Goal: Task Accomplishment & Management: Manage account settings

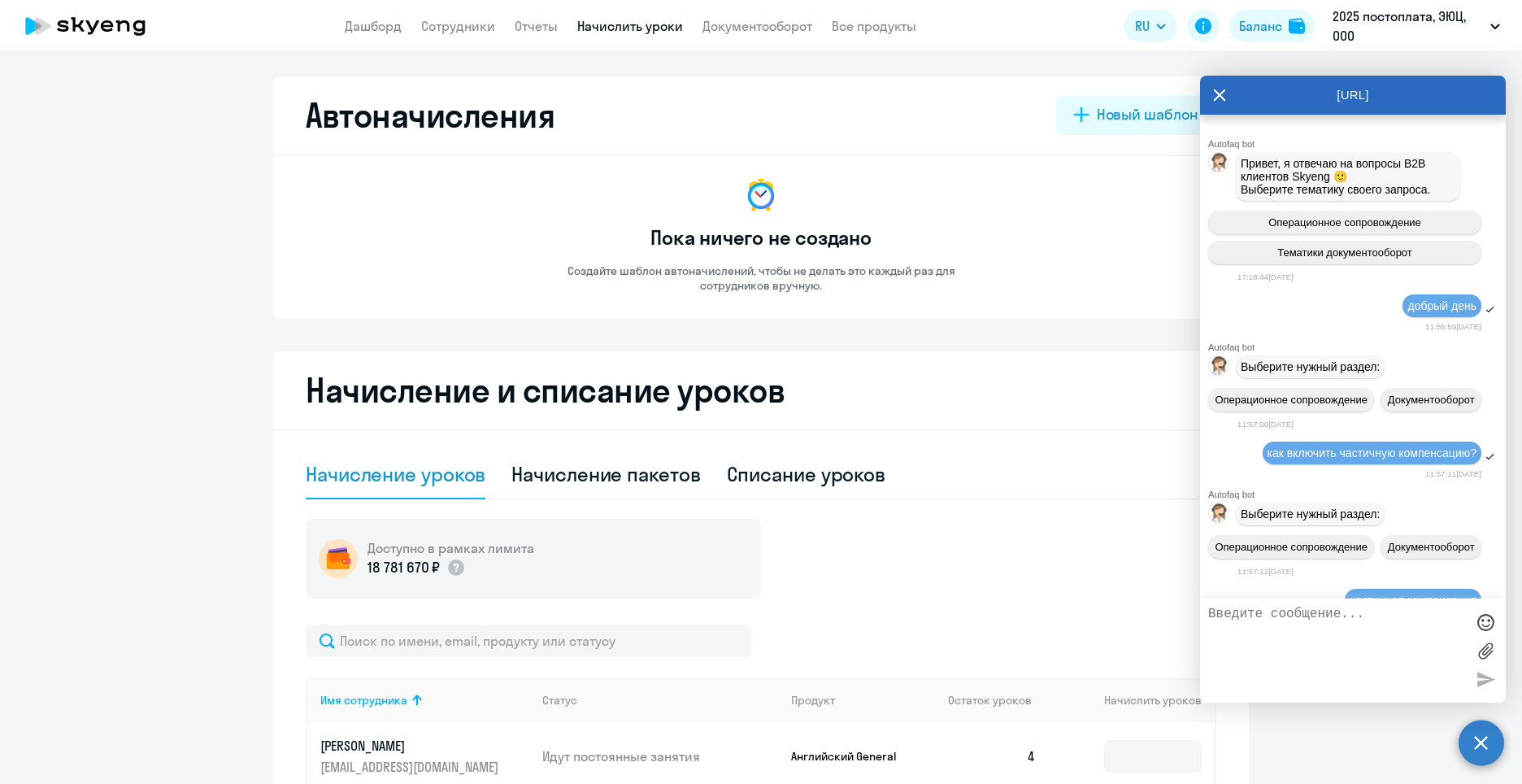
select select "10"
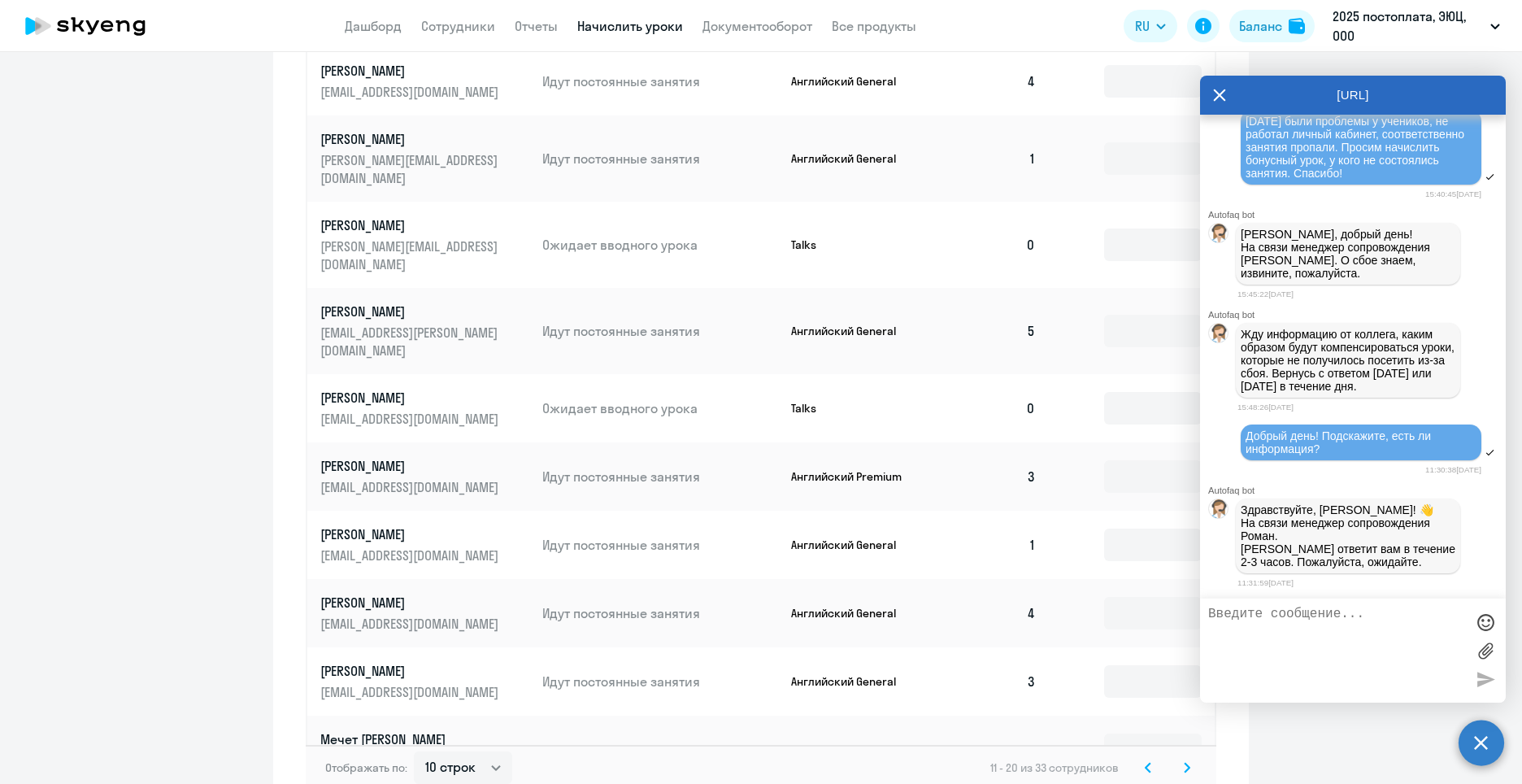
scroll to position [758, 0]
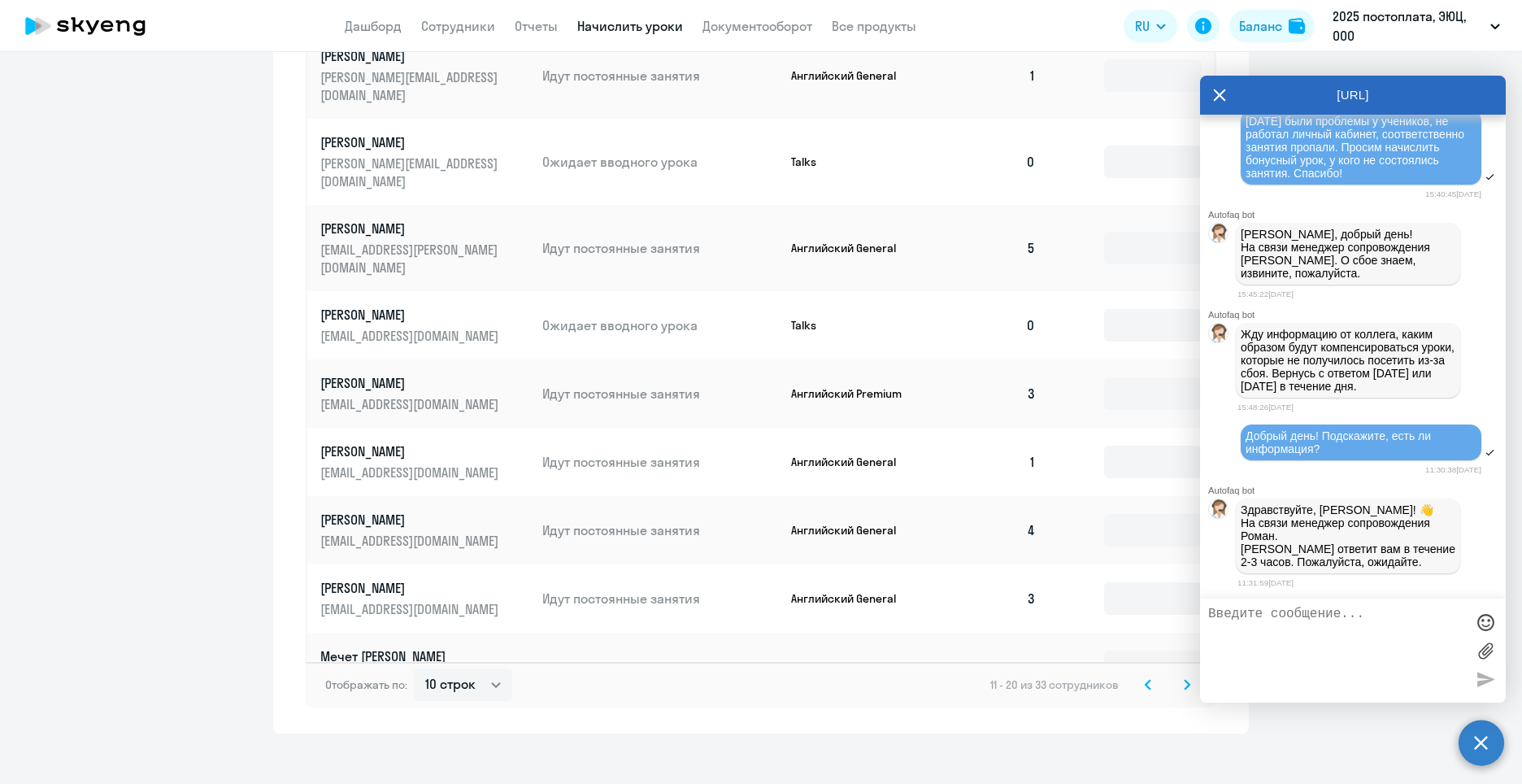
click at [1349, 664] on textarea at bounding box center [1336, 650] width 257 height 87
click at [1308, 535] on p "На связи менеджер сопровождения Роман. [PERSON_NAME] ответит вам в течение 2-3 …" at bounding box center [1348, 541] width 214 height 52
click at [1294, 643] on textarea at bounding box center [1336, 650] width 257 height 87
click at [1345, 651] on textarea at bounding box center [1336, 650] width 257 height 87
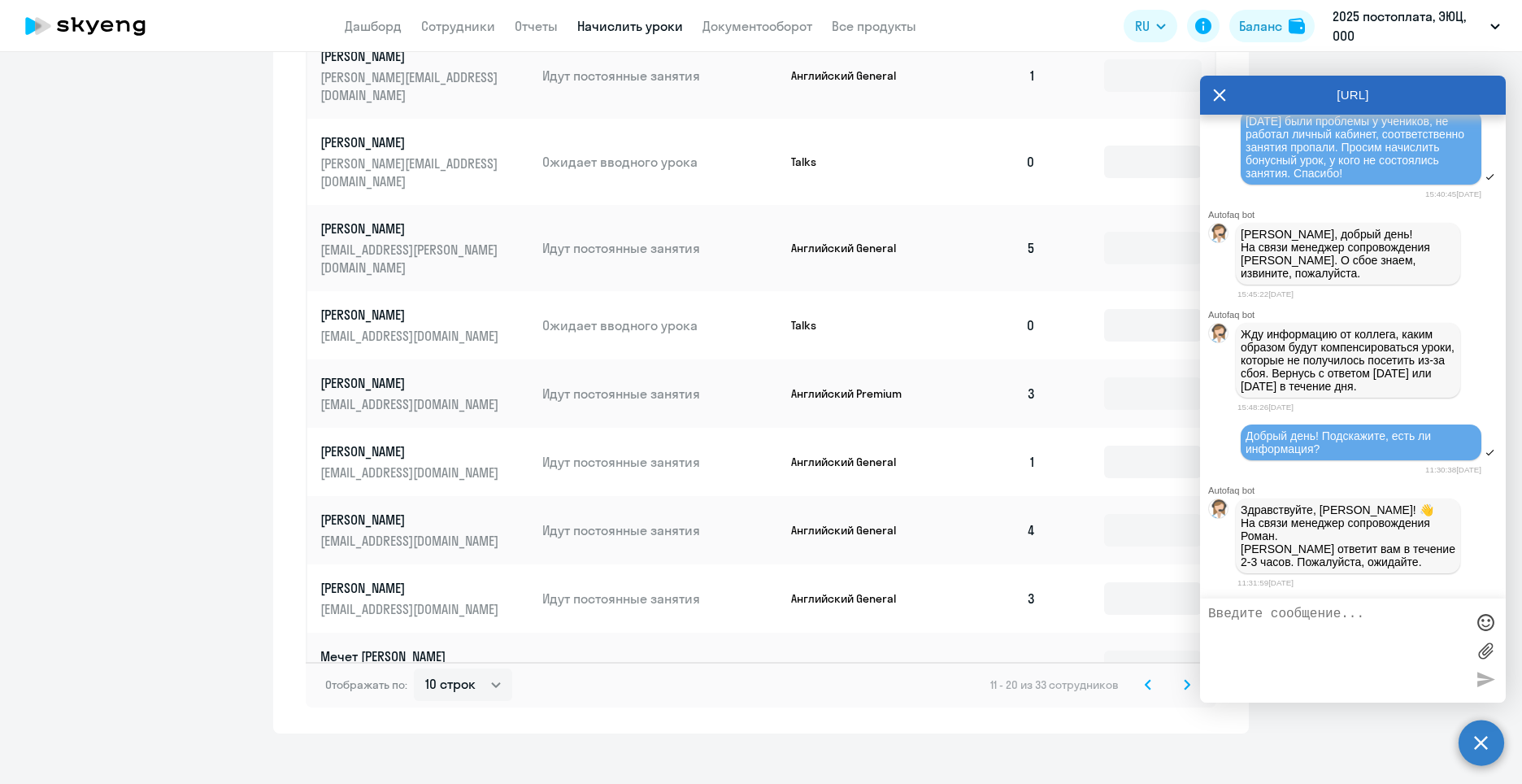
click at [1345, 651] on textarea at bounding box center [1336, 650] width 257 height 87
click at [1344, 652] on textarea at bounding box center [1336, 650] width 257 height 87
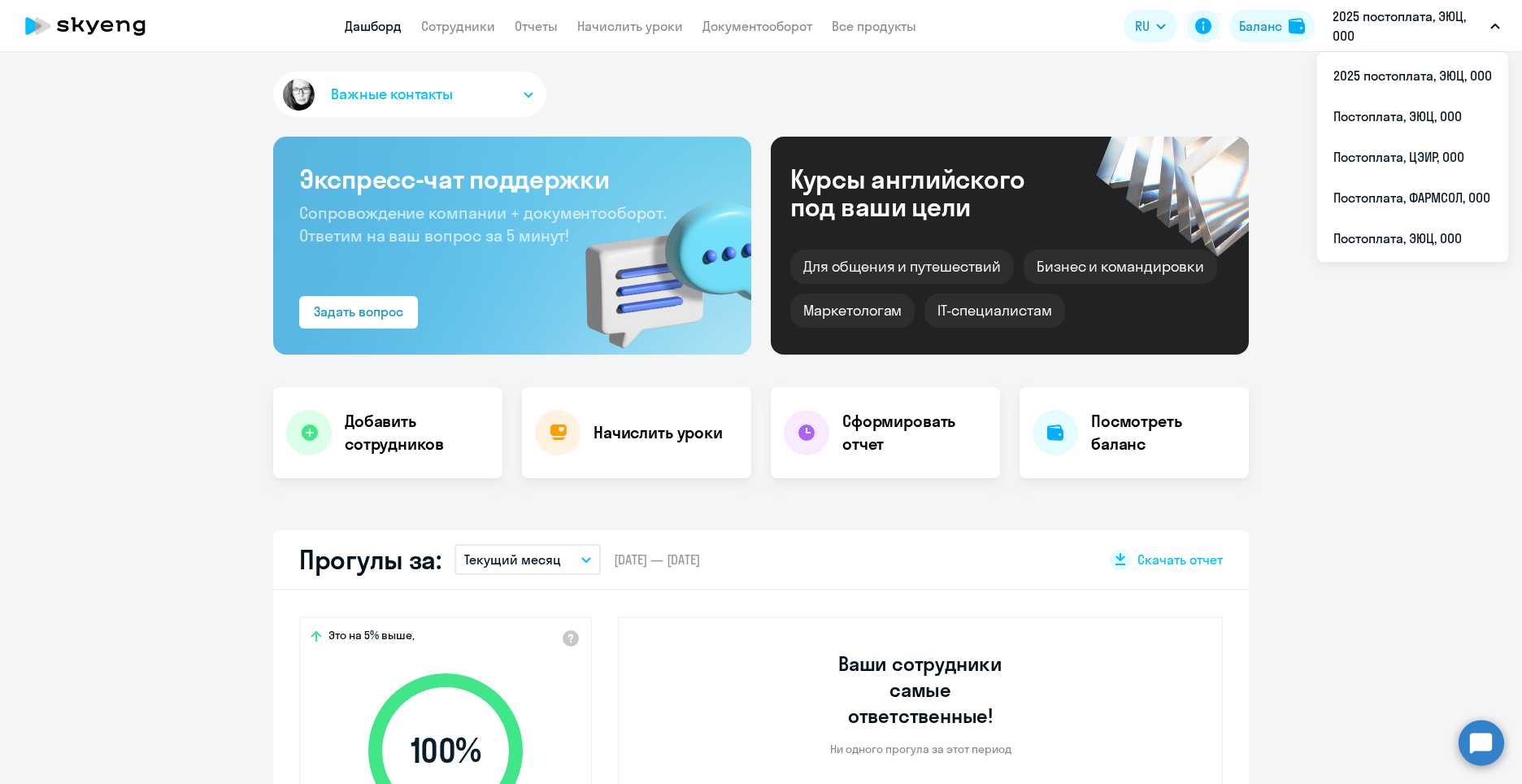
select select "30"
